Goal: Task Accomplishment & Management: Complete application form

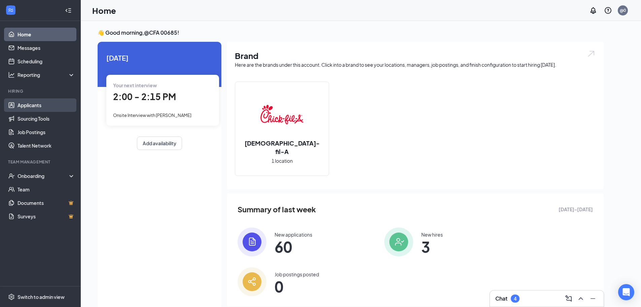
click at [62, 102] on link "Applicants" at bounding box center [47, 104] width 58 height 13
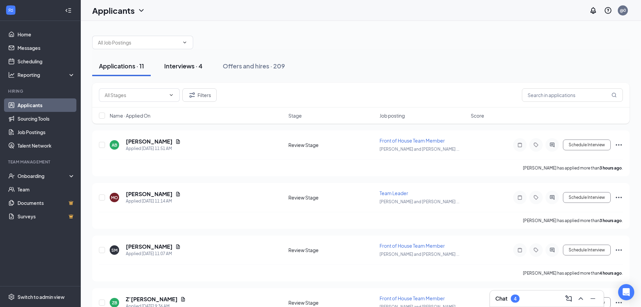
click at [191, 70] on button "Interviews · 4" at bounding box center [184, 66] width 52 height 20
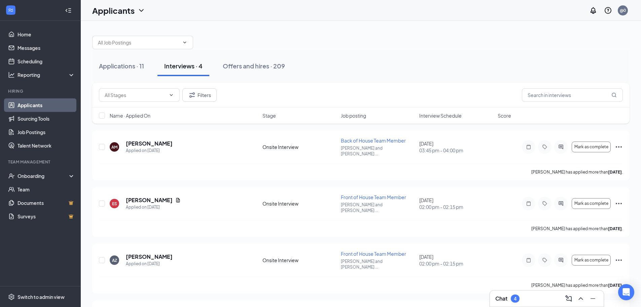
click at [449, 116] on span "Interview Schedule" at bounding box center [441, 115] width 42 height 7
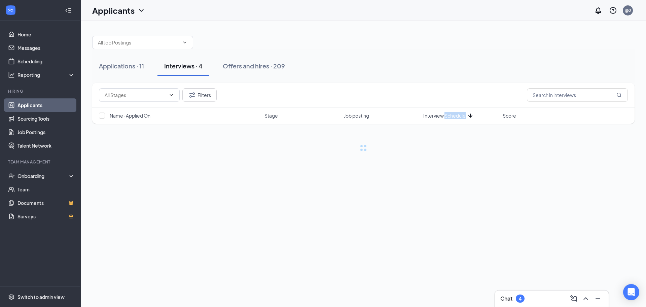
click at [450, 115] on span "Interview Schedule" at bounding box center [445, 115] width 42 height 7
click at [472, 88] on div "Filters" at bounding box center [363, 95] width 543 height 25
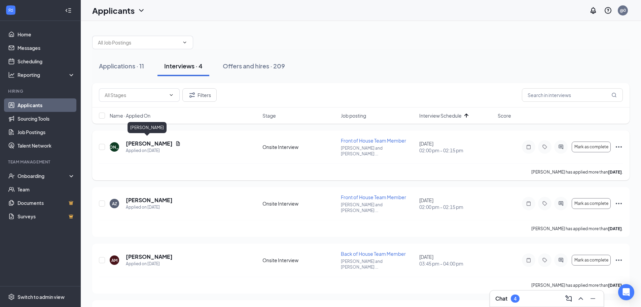
click at [141, 140] on h5 "Jose Andino" at bounding box center [149, 143] width 47 height 7
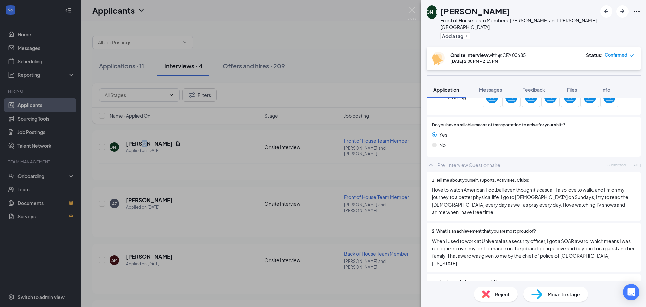
scroll to position [741, 0]
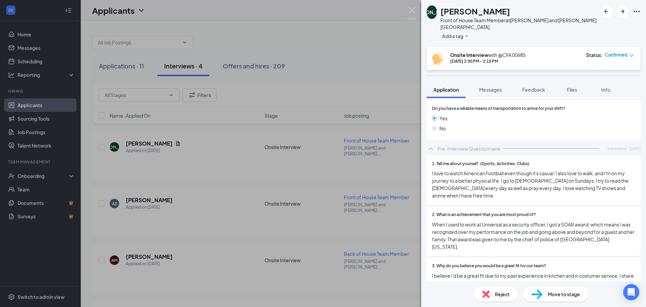
click at [570, 291] on span "Move to stage" at bounding box center [564, 293] width 32 height 7
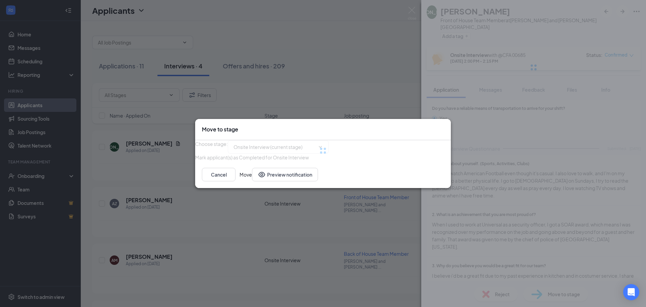
type input "Hiring Complete (final stage)"
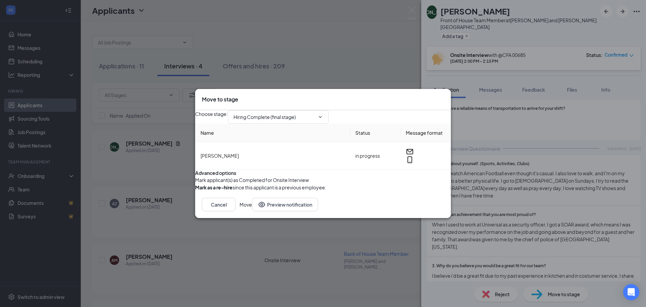
click at [252, 211] on button "Move" at bounding box center [246, 204] width 12 height 13
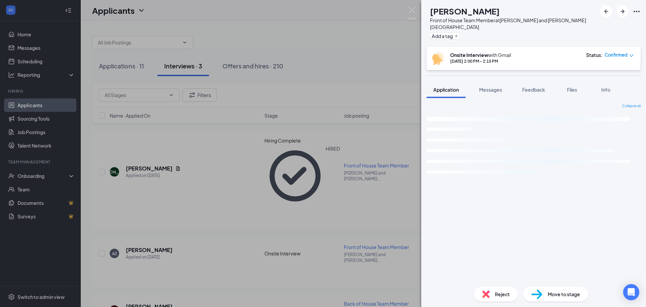
click at [220, 150] on div "AZ Ari Zurita Front of House Team Member at Kirkman and Conroy Road Add a tag O…" at bounding box center [323, 153] width 646 height 307
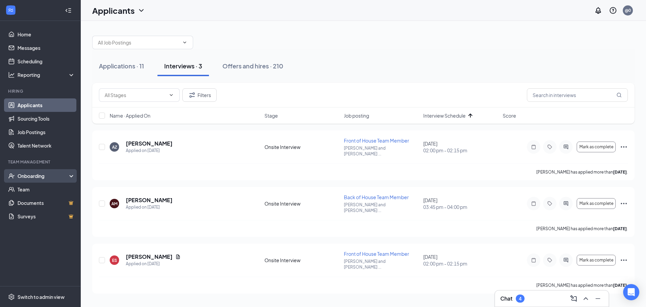
click at [54, 169] on div "Onboarding" at bounding box center [40, 175] width 81 height 13
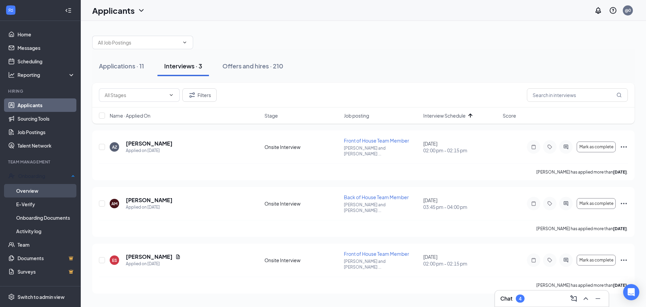
click at [50, 185] on link "Overview" at bounding box center [45, 190] width 59 height 13
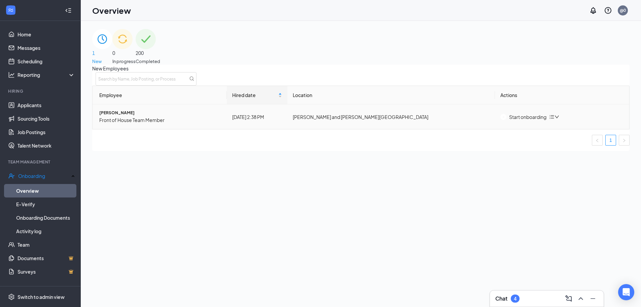
click at [120, 116] on span "Jose Andino" at bounding box center [160, 113] width 122 height 6
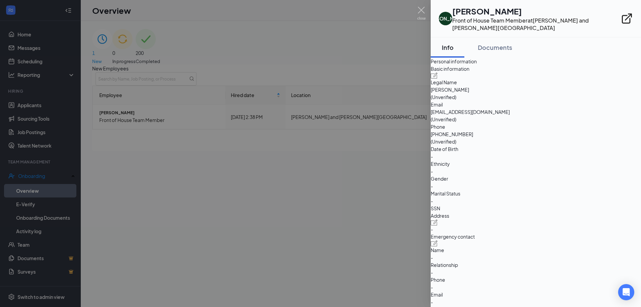
click at [344, 168] on div at bounding box center [320, 153] width 641 height 307
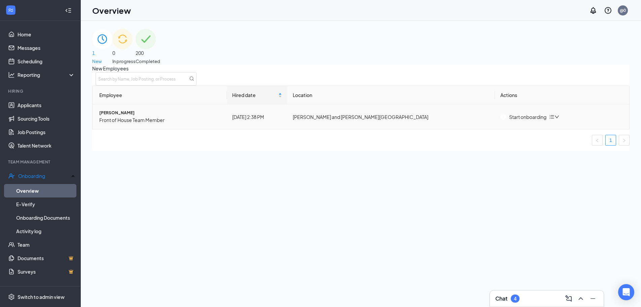
click at [510, 121] on div "Start onboarding" at bounding box center [524, 116] width 46 height 7
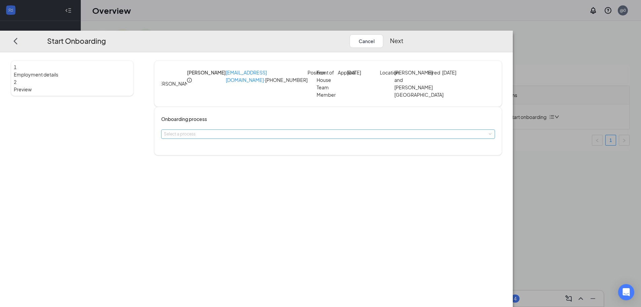
click at [276, 137] on div "Select a process" at bounding box center [327, 134] width 326 height 7
click at [271, 148] on li "New Onboarding" at bounding box center [281, 150] width 110 height 11
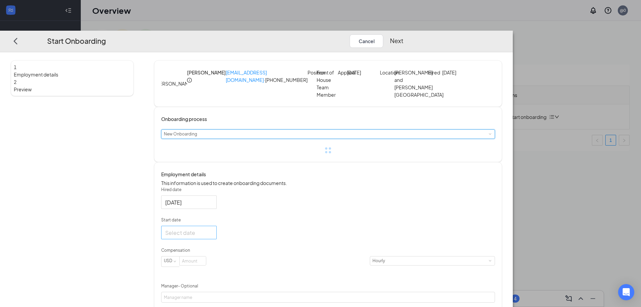
click at [271, 253] on form "Hired date Sep 15, 2025 Start date Compensation USD Hourly Manager - Optional E…" at bounding box center [328, 289] width 334 height 205
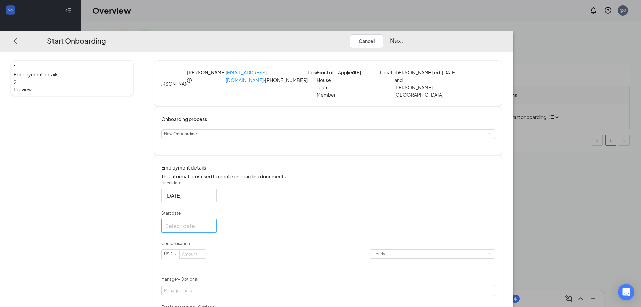
click at [213, 230] on div at bounding box center [188, 226] width 47 height 8
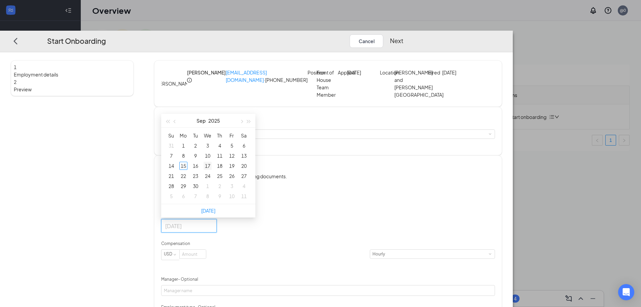
type input "Sep 17, 2025"
click at [212, 170] on div "17" at bounding box center [208, 166] width 8 height 8
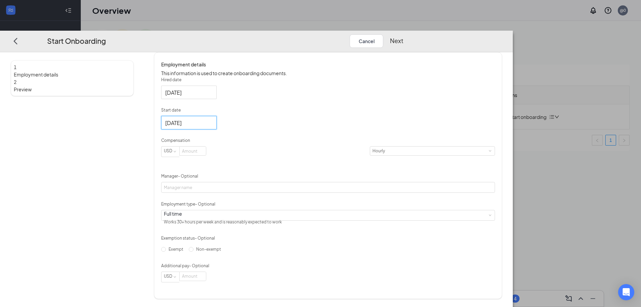
scroll to position [120, 0]
click at [206, 155] on input at bounding box center [193, 150] width 26 height 9
type input "15"
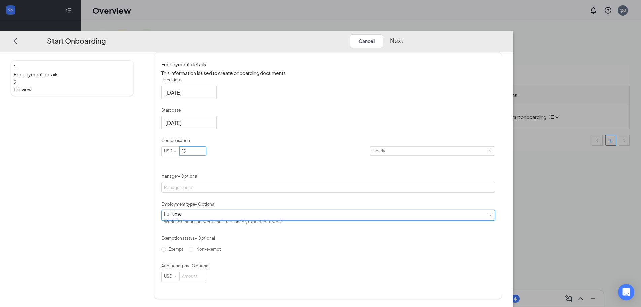
click at [270, 215] on div "Full time Works 30+ hours per week and is reasonably expected to work" at bounding box center [328, 215] width 329 height 10
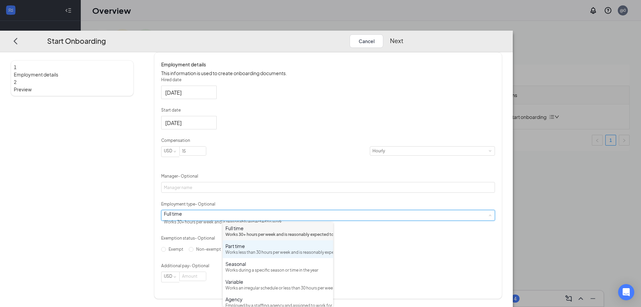
click at [254, 256] on div "Works less than 30 hours per week and is reasonably expected to work" at bounding box center [278, 252] width 105 height 6
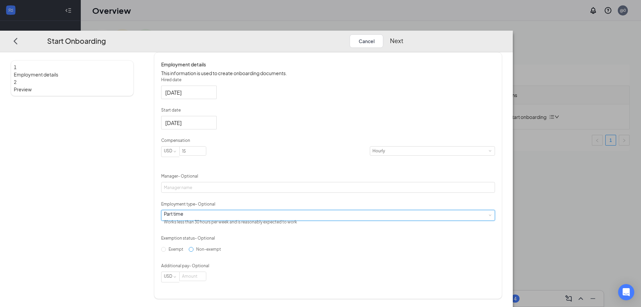
click at [224, 252] on span "Non-exempt" at bounding box center [209, 248] width 30 height 5
click at [194, 252] on input "Non-exempt" at bounding box center [191, 249] width 5 height 5
radio input "true"
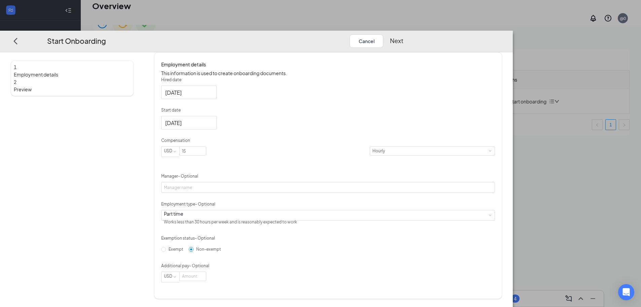
scroll to position [30, 0]
click at [404, 34] on button "Next" at bounding box center [396, 40] width 13 height 13
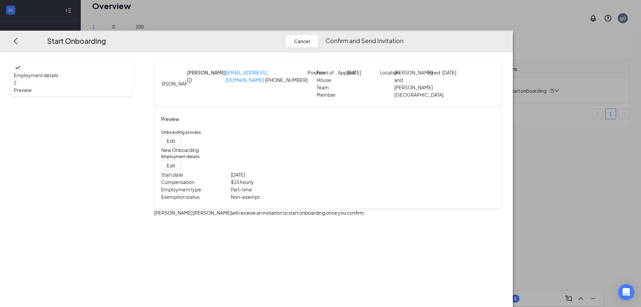
click at [404, 34] on button "Confirm and Send Invitation" at bounding box center [365, 40] width 78 height 13
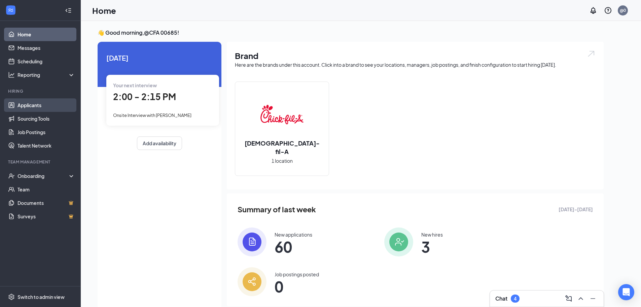
click at [58, 107] on link "Applicants" at bounding box center [47, 104] width 58 height 13
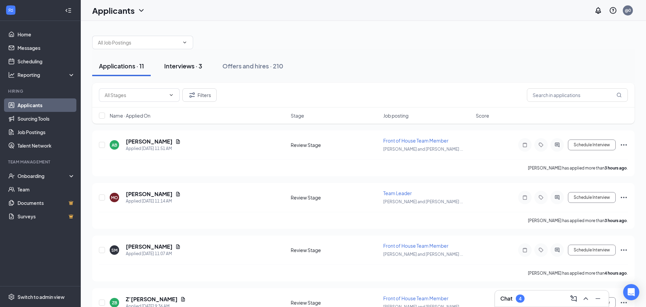
click at [182, 66] on div "Interviews · 3" at bounding box center [183, 66] width 38 height 8
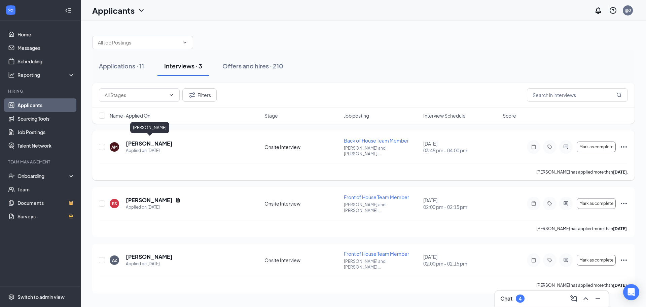
click at [163, 142] on h5 "[PERSON_NAME]" at bounding box center [149, 143] width 47 height 7
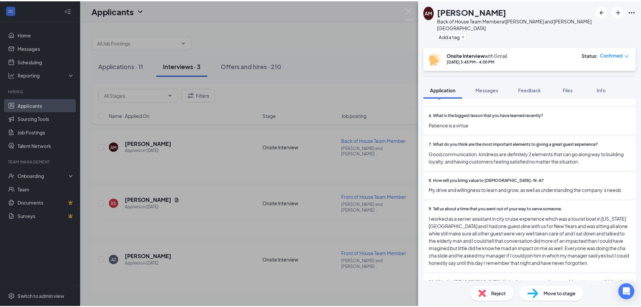
scroll to position [808, 0]
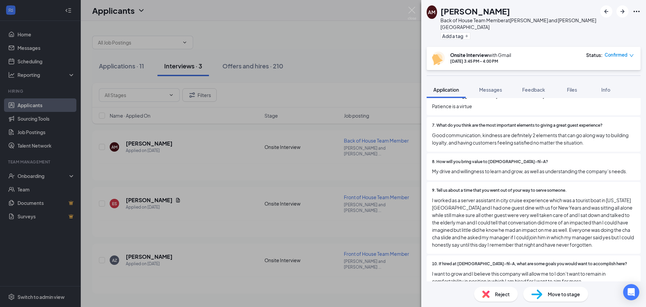
click at [368, 147] on div "AM [PERSON_NAME] Back of House Team Member at [GEOGRAPHIC_DATA] and [PERSON_NAM…" at bounding box center [323, 153] width 646 height 307
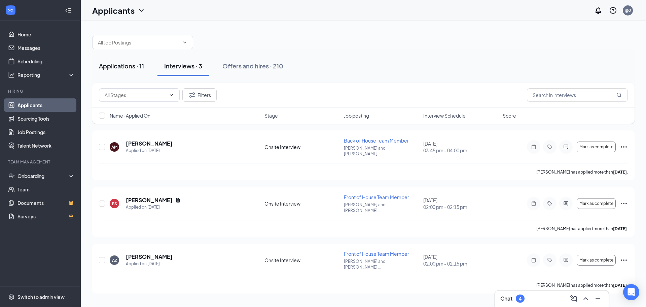
click at [114, 65] on div "Applications · 11" at bounding box center [121, 66] width 45 height 8
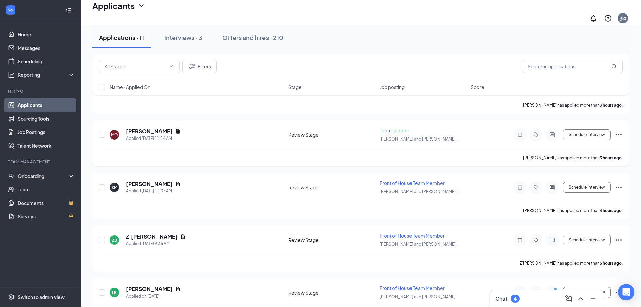
scroll to position [67, 0]
